Goal: Task Accomplishment & Management: Manage account settings

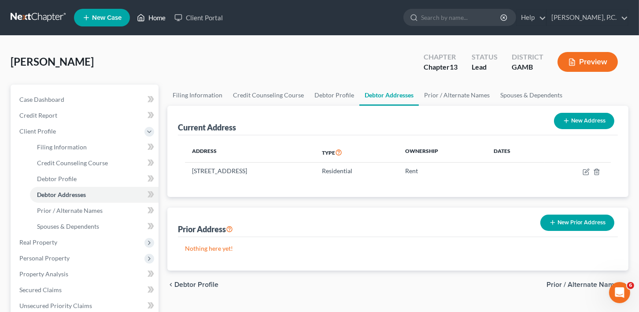
click at [151, 18] on link "Home" at bounding box center [151, 18] width 37 height 16
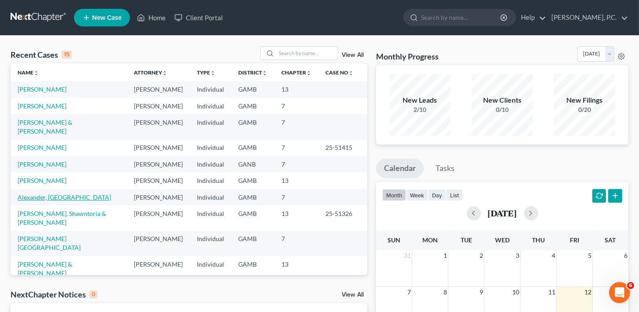
click at [41, 201] on link "Alexander, [GEOGRAPHIC_DATA]" at bounding box center [64, 196] width 93 height 7
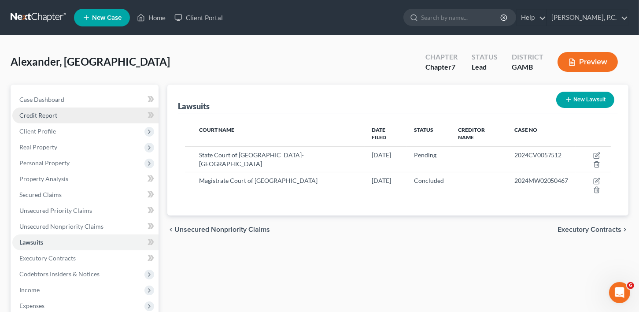
click at [29, 115] on span "Credit Report" at bounding box center [38, 114] width 38 height 7
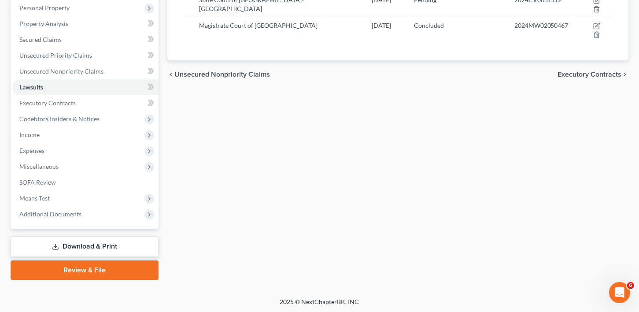
click at [78, 243] on link "Download & Print" at bounding box center [85, 246] width 148 height 21
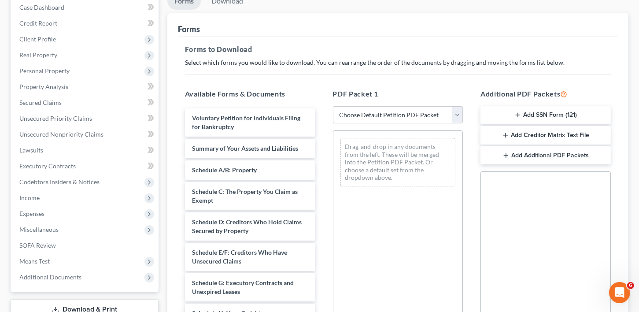
scroll to position [119, 0]
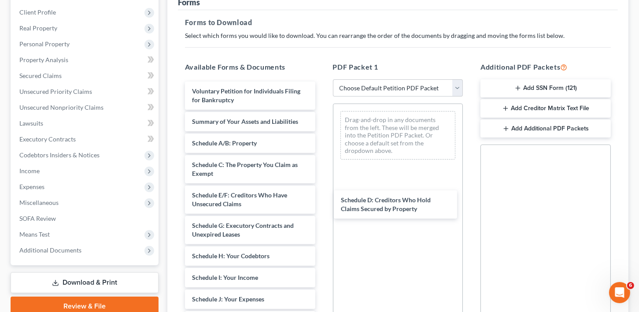
drag, startPoint x: 232, startPoint y: 190, endPoint x: 388, endPoint y: 196, distance: 155.9
click at [322, 196] on div "Schedule D: Creditors Who Hold Claims Secured by Property Voluntary Petition fo…" at bounding box center [250, 307] width 144 height 453
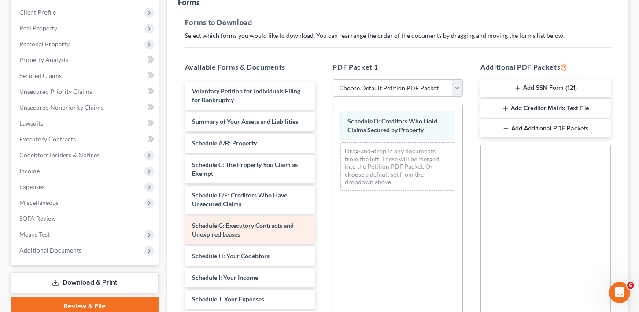
click at [224, 224] on span "Schedule G: Executory Contracts and Unexpired Leases" at bounding box center [243, 229] width 102 height 16
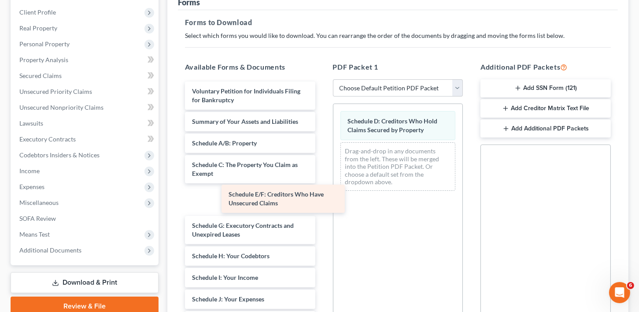
drag, startPoint x: 225, startPoint y: 199, endPoint x: 372, endPoint y: 202, distance: 147.5
click at [322, 202] on div "Schedule E/F: Creditors Who Have Unsecured Claims Voluntary Petition for Indivi…" at bounding box center [250, 307] width 144 height 453
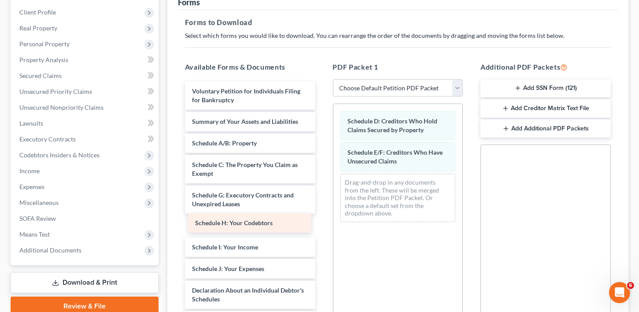
click at [238, 223] on div "Schedule H: Your Codebtors Voluntary Petition for Individuals Filing for Bankru…" at bounding box center [250, 292] width 144 height 422
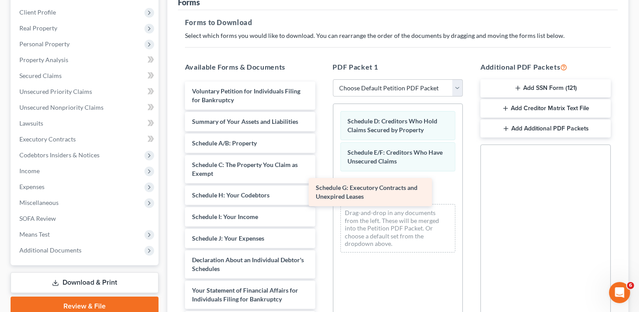
drag, startPoint x: 240, startPoint y: 193, endPoint x: 367, endPoint y: 187, distance: 127.4
click at [322, 187] on div "Schedule G: Executory Contracts and Unexpired Leases Voluntary Petition for Ind…" at bounding box center [250, 277] width 144 height 392
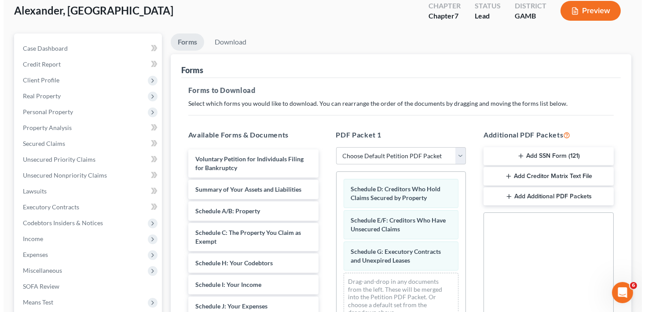
scroll to position [0, 0]
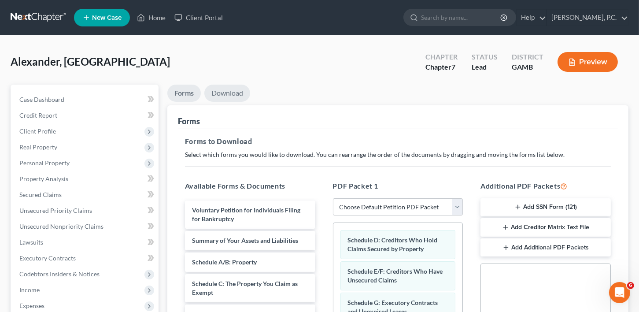
click at [224, 98] on link "Download" at bounding box center [227, 93] width 46 height 17
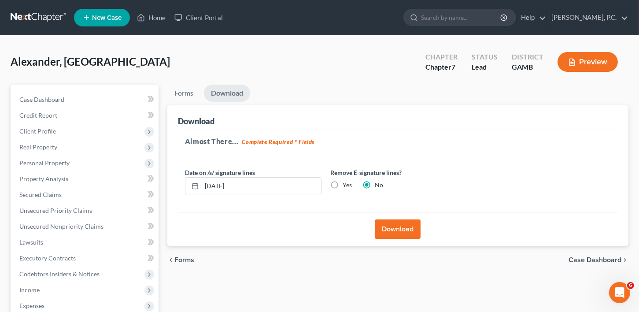
click at [382, 223] on button "Download" at bounding box center [398, 228] width 46 height 19
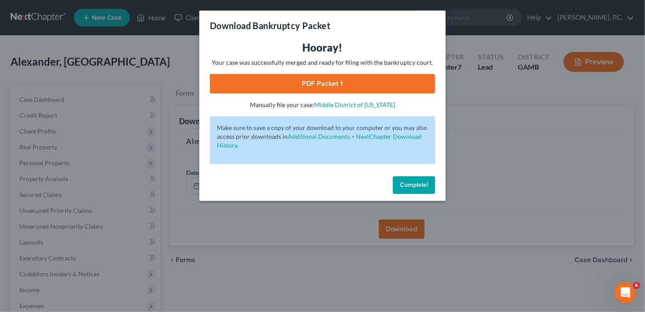
click at [250, 84] on link "PDF Packet 1" at bounding box center [322, 83] width 225 height 19
click at [409, 185] on span "Complete!" at bounding box center [414, 184] width 28 height 7
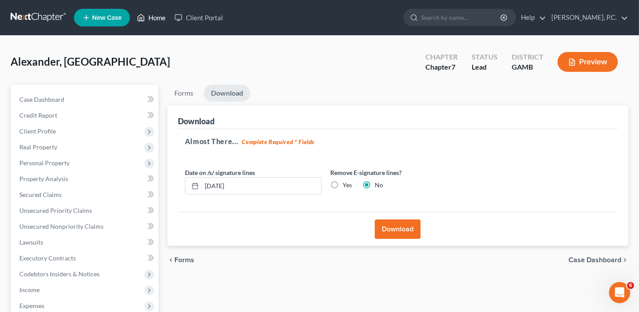
click at [158, 15] on link "Home" at bounding box center [151, 18] width 37 height 16
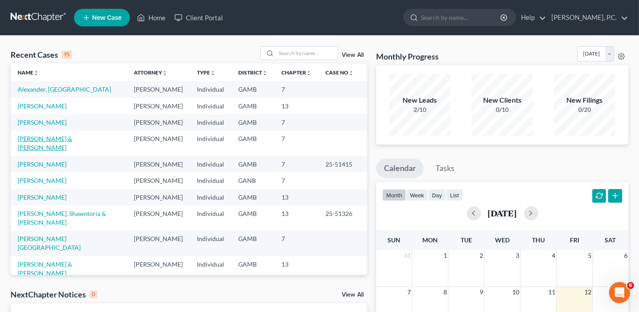
click at [38, 151] on link "[PERSON_NAME] & [PERSON_NAME]" at bounding box center [45, 143] width 55 height 16
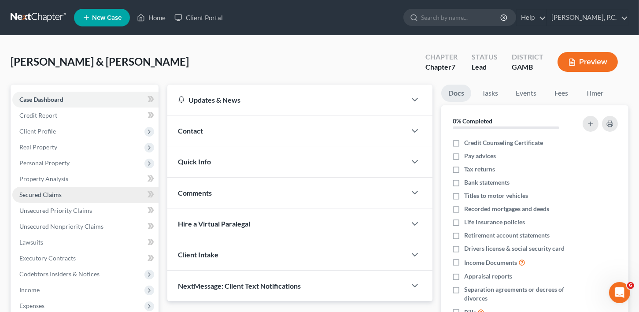
click at [39, 197] on span "Secured Claims" at bounding box center [40, 194] width 42 height 7
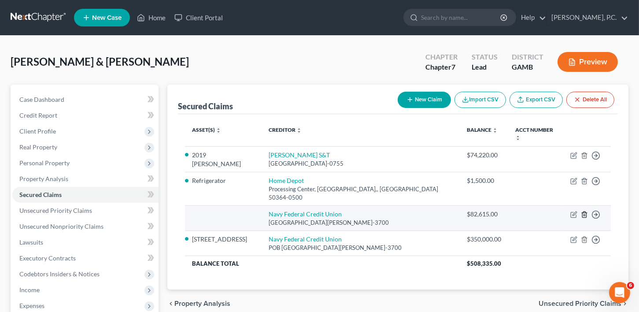
click at [585, 213] on polyline "button" at bounding box center [584, 213] width 5 height 0
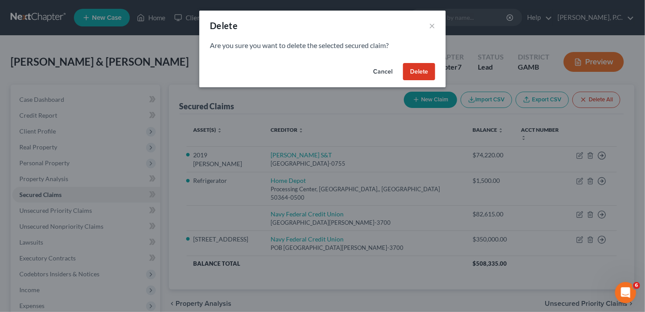
click at [416, 78] on button "Delete" at bounding box center [419, 72] width 32 height 18
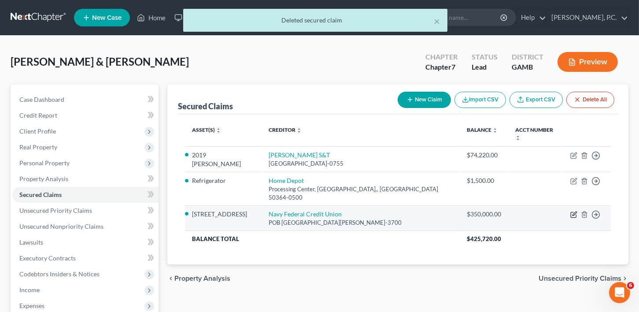
click at [574, 211] on icon "button" at bounding box center [573, 214] width 7 height 7
select select "48"
select select "2"
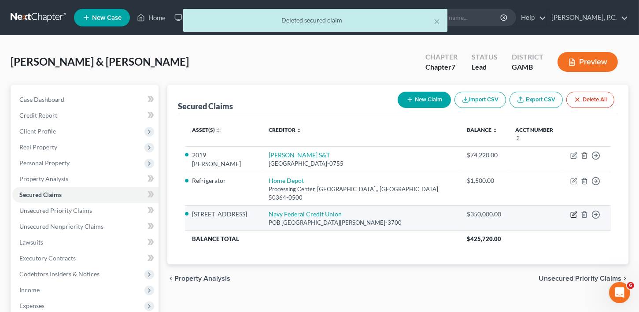
select select "0"
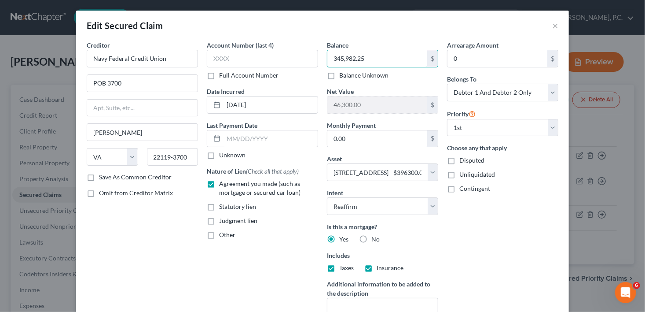
type input "345,982.25"
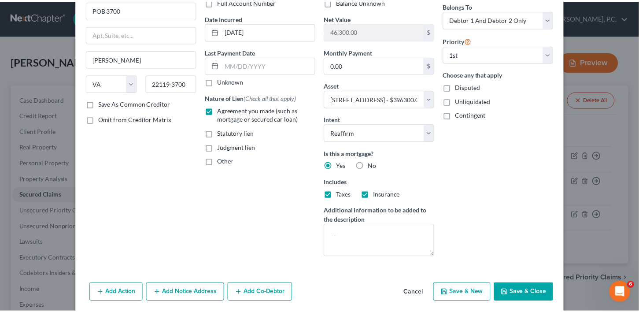
scroll to position [105, 0]
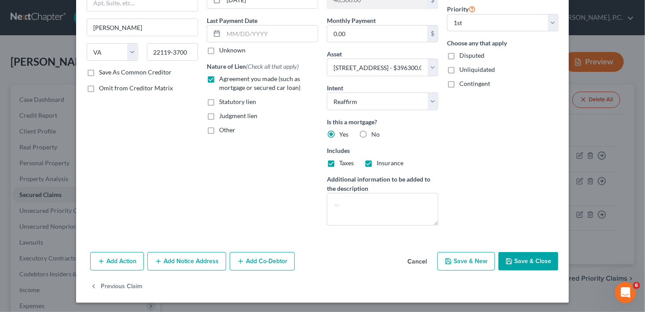
click at [548, 265] on button "Save & Close" at bounding box center [529, 261] width 60 height 18
select select
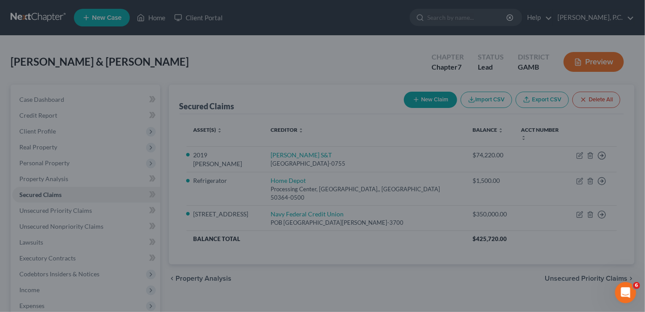
type input "50,317.75"
select select "2"
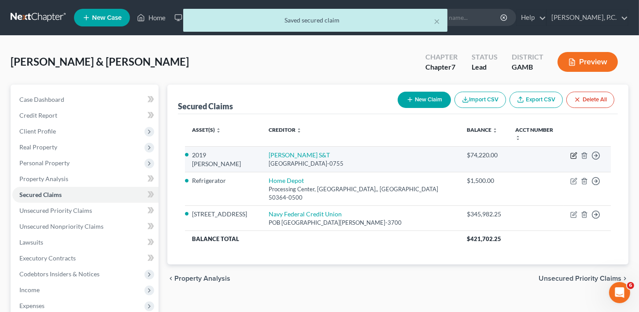
click at [574, 152] on icon "button" at bounding box center [574, 154] width 4 height 4
select select "14"
select select "7"
select select "2"
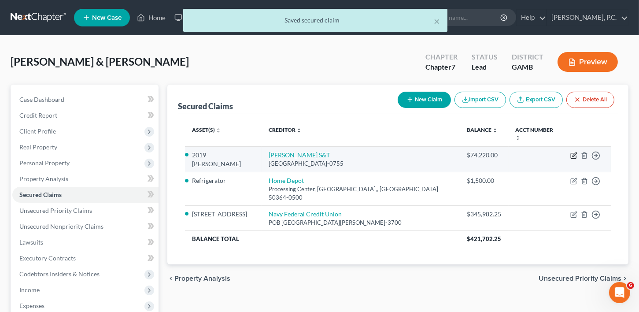
select select "0"
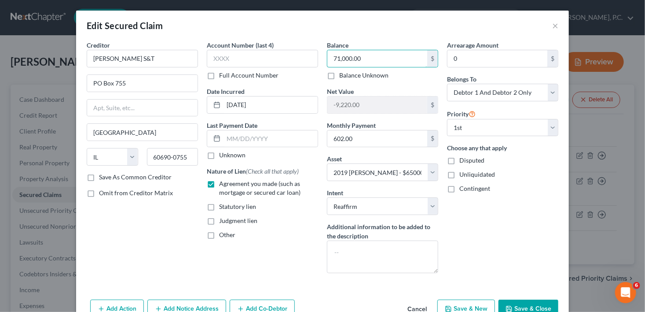
type input "71,000.00"
click at [522, 306] on button "Save & Close" at bounding box center [529, 308] width 60 height 18
select select
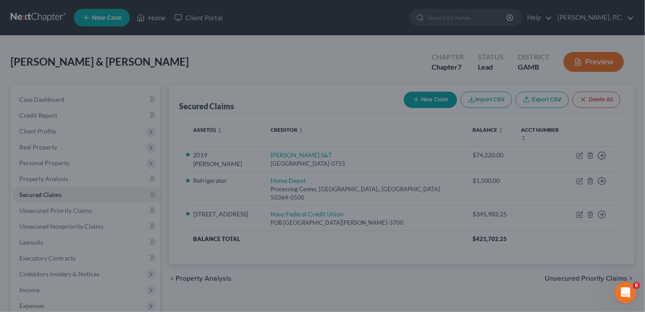
type input "-6,000.00"
select select "7"
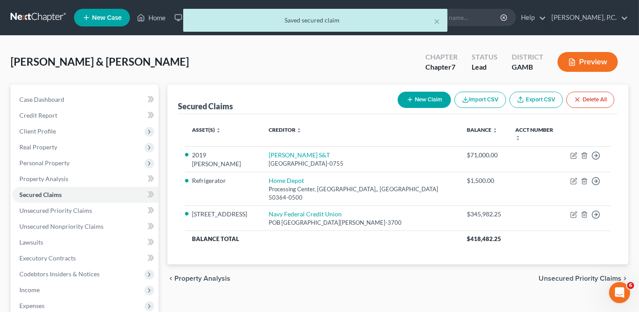
click at [558, 275] on span "Unsecured Priority Claims" at bounding box center [579, 278] width 83 height 7
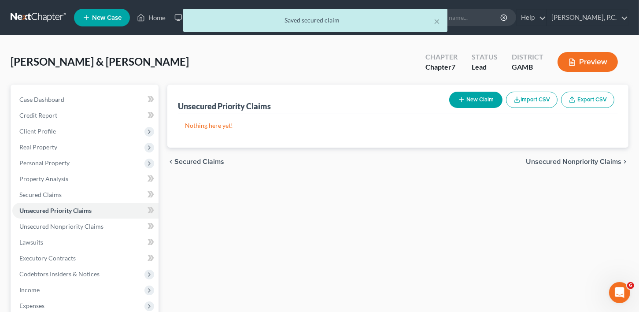
click at [551, 159] on span "Unsecured Nonpriority Claims" at bounding box center [574, 161] width 96 height 7
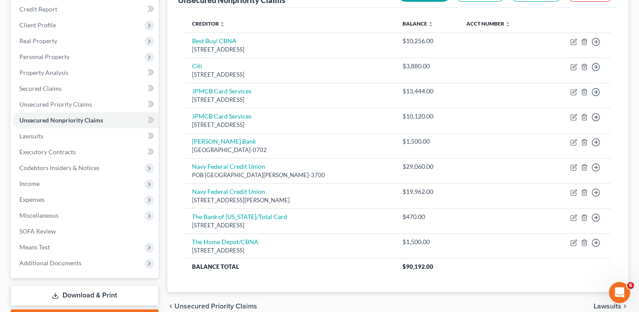
scroll to position [155, 0]
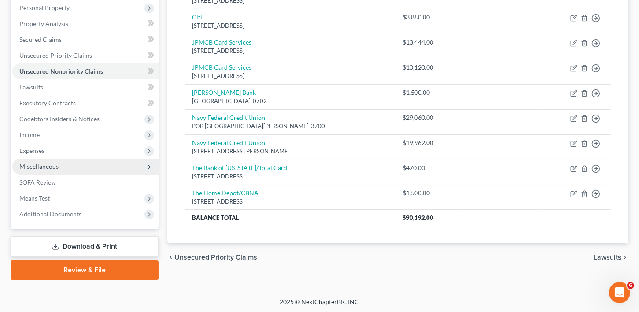
click at [47, 168] on span "Miscellaneous" at bounding box center [38, 165] width 39 height 7
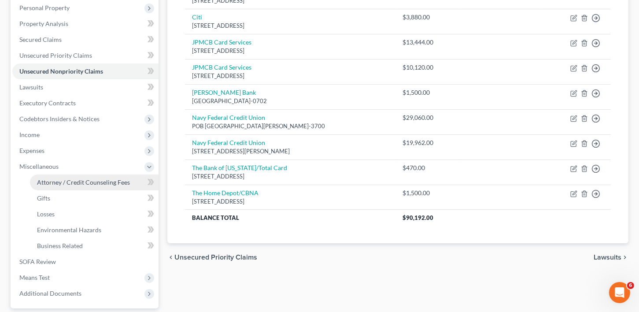
click at [61, 181] on span "Attorney / Credit Counseling Fees" at bounding box center [83, 181] width 93 height 7
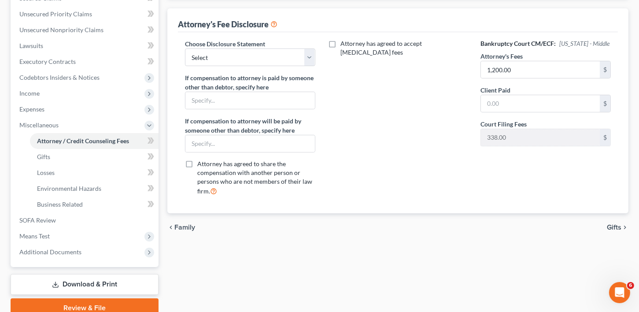
scroll to position [224, 0]
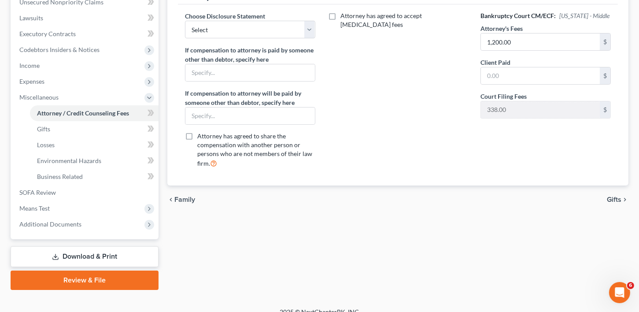
click at [615, 196] on span "Gifts" at bounding box center [614, 199] width 15 height 7
